Goal: Task Accomplishment & Management: Complete application form

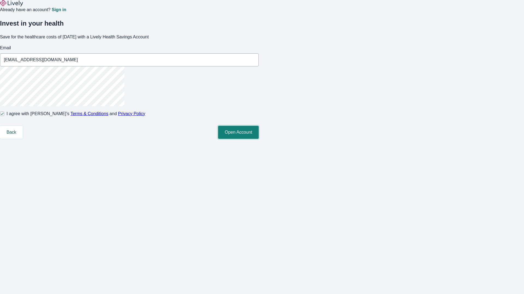
click at [258, 139] on button "Open Account" at bounding box center [238, 132] width 41 height 13
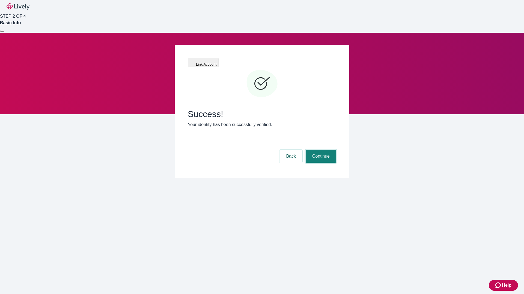
click at [320, 150] on button "Continue" at bounding box center [320, 156] width 31 height 13
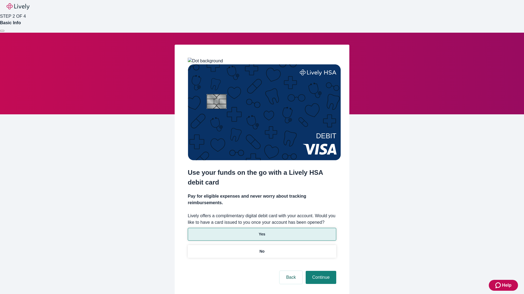
click at [261, 232] on p "Yes" at bounding box center [261, 235] width 7 height 6
click at [320, 271] on button "Continue" at bounding box center [320, 277] width 31 height 13
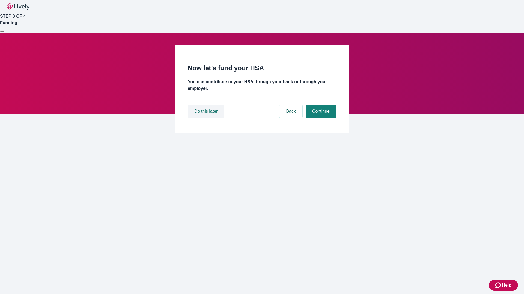
click at [206, 118] on button "Do this later" at bounding box center [206, 111] width 36 height 13
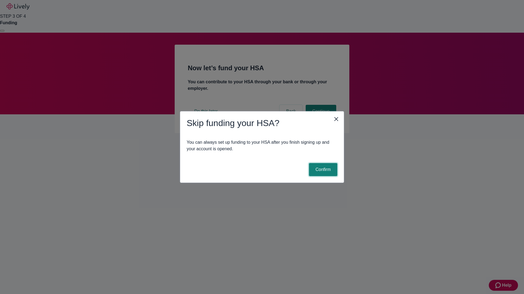
click at [322, 170] on button "Confirm" at bounding box center [323, 169] width 28 height 13
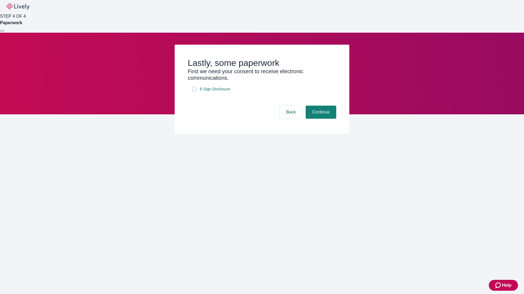
click at [194, 91] on input "E-Sign Disclosure" at bounding box center [194, 89] width 4 height 4
checkbox input "true"
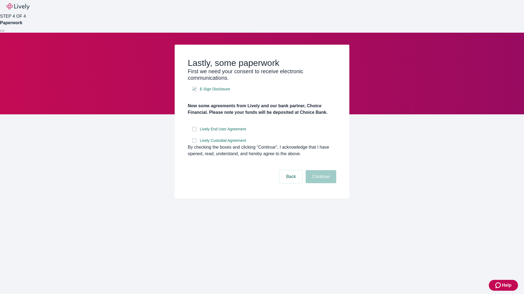
click at [194, 131] on input "Lively End User Agreement" at bounding box center [194, 129] width 4 height 4
checkbox input "true"
click at [194, 143] on input "Lively Custodial Agreement" at bounding box center [194, 141] width 4 height 4
checkbox input "true"
click at [320, 183] on button "Continue" at bounding box center [320, 176] width 31 height 13
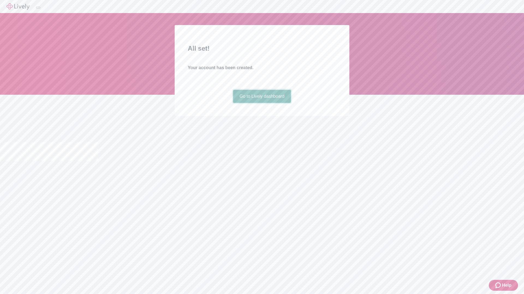
click at [261, 103] on link "Go to Lively dashboard" at bounding box center [262, 96] width 58 height 13
